Goal: Task Accomplishment & Management: Manage account settings

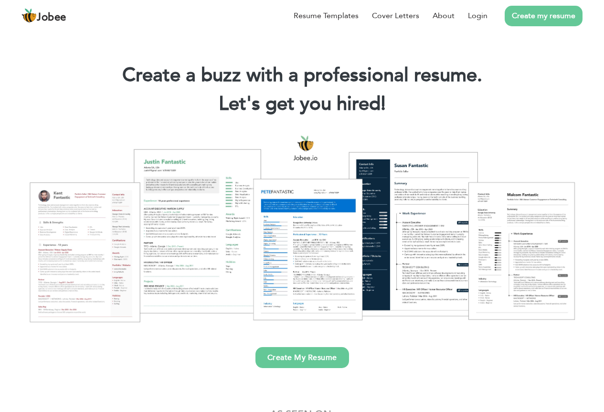
click at [552, 21] on link "Create my resume" at bounding box center [544, 16] width 78 height 21
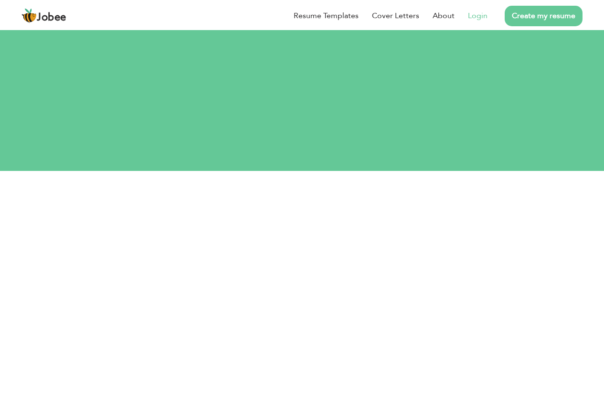
click at [483, 17] on link "Login" at bounding box center [478, 15] width 20 height 11
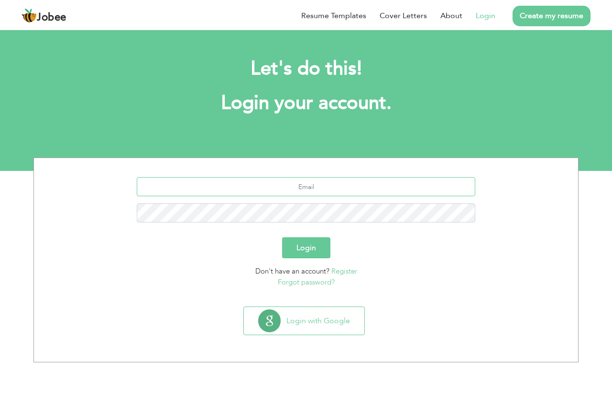
click at [241, 190] on input "text" at bounding box center [306, 186] width 339 height 19
type input "MALIKOFFICIAL404@GMAIL.COM"
click at [282, 237] on button "Login" at bounding box center [306, 247] width 48 height 21
